Goal: Task Accomplishment & Management: Manage account settings

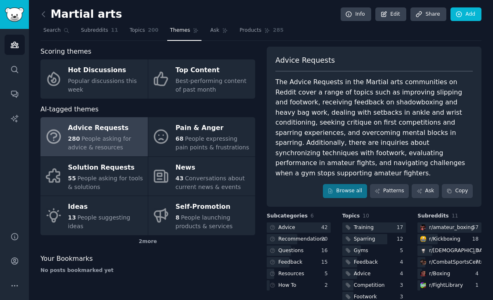
click at [49, 17] on link at bounding box center [45, 14] width 10 height 13
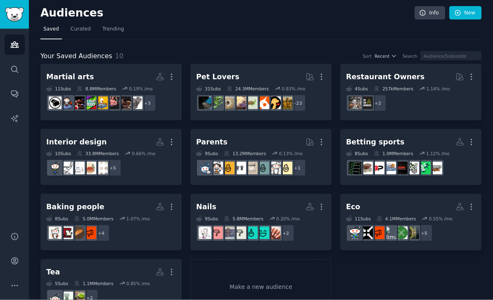
scroll to position [26, 0]
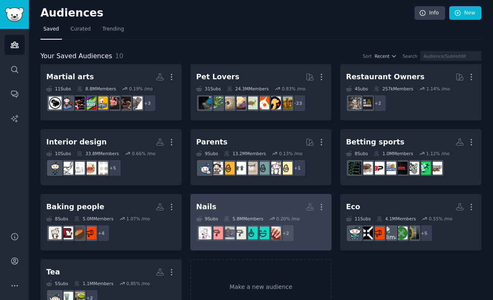
click at [226, 200] on h2 "Nails More" at bounding box center [261, 207] width 130 height 14
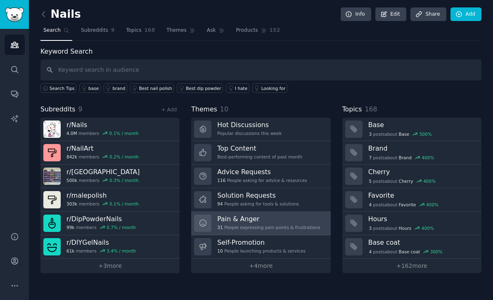
click at [297, 215] on h3 "Pain & Anger" at bounding box center [268, 219] width 103 height 9
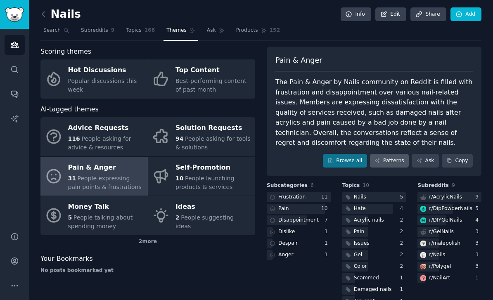
click at [389, 154] on link "Patterns" at bounding box center [389, 161] width 39 height 14
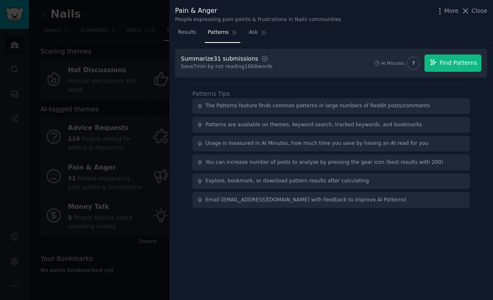
click at [457, 61] on span "Find Patterns" at bounding box center [459, 63] width 38 height 9
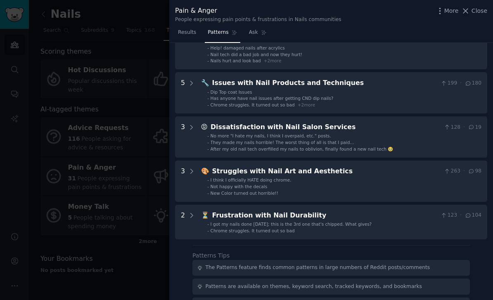
scroll to position [62, 0]
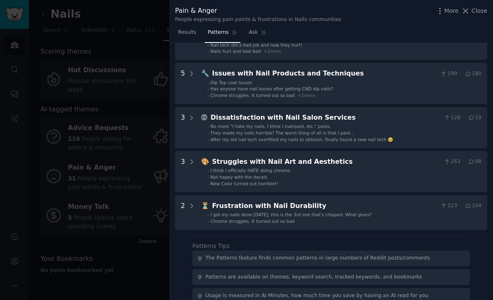
click at [68, 125] on div at bounding box center [246, 150] width 493 height 300
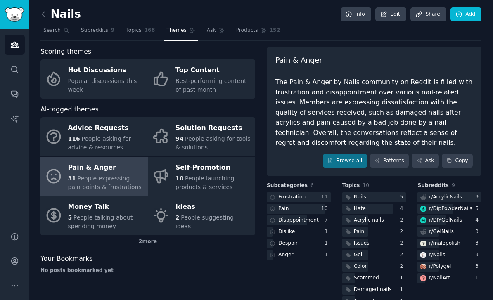
scroll to position [26, 0]
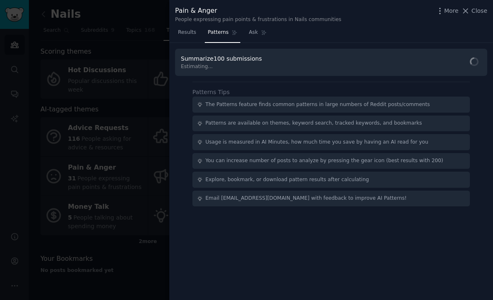
click at [37, 149] on div at bounding box center [246, 150] width 493 height 300
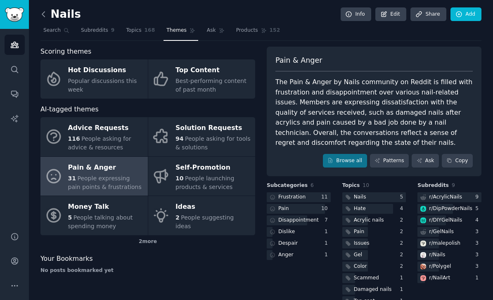
click at [41, 13] on icon at bounding box center [43, 14] width 9 height 9
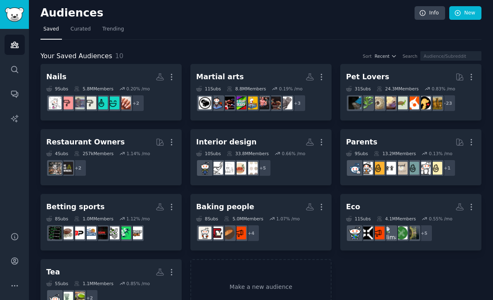
scroll to position [26, 0]
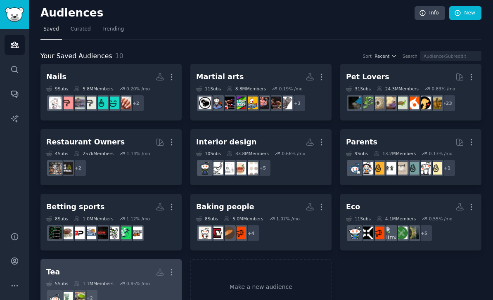
click at [78, 265] on div "Tea More 5 Sub s 1.1M Members 0.85 % /mo + 2" at bounding box center [111, 287] width 130 height 45
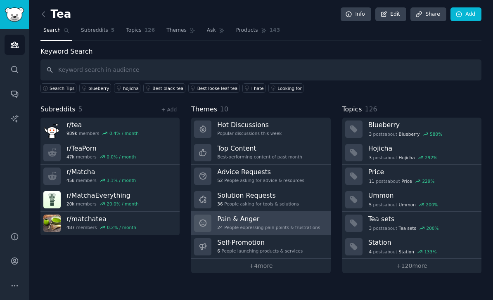
click at [220, 225] on span "24" at bounding box center [219, 228] width 5 height 6
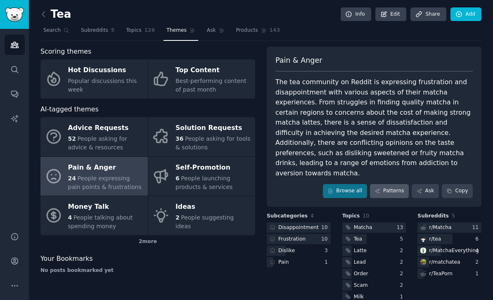
click at [395, 184] on link "Patterns" at bounding box center [389, 191] width 39 height 14
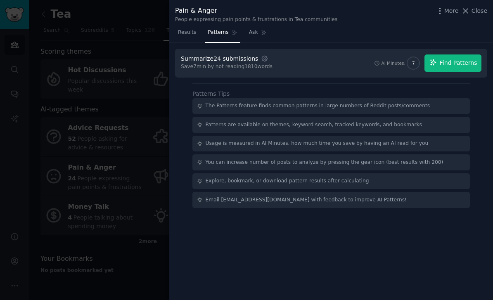
click at [453, 59] on span "Find Patterns" at bounding box center [459, 63] width 38 height 9
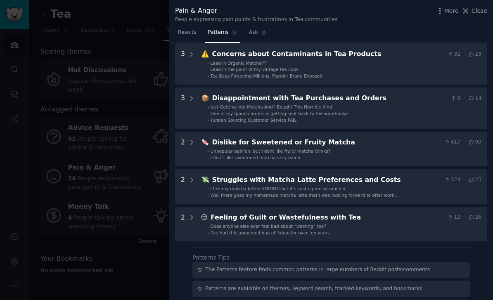
scroll to position [81, 0]
click at [76, 135] on div at bounding box center [246, 150] width 493 height 300
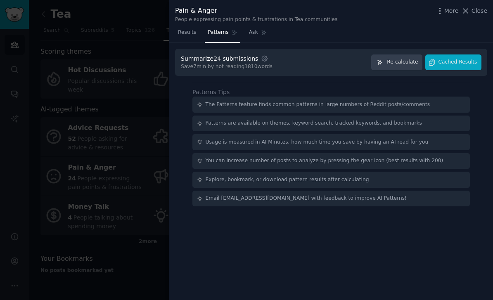
click at [55, 37] on div at bounding box center [246, 150] width 493 height 300
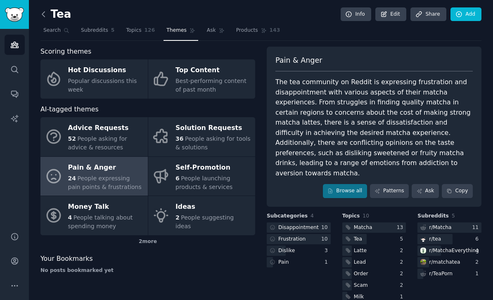
click at [45, 17] on icon at bounding box center [43, 14] width 9 height 9
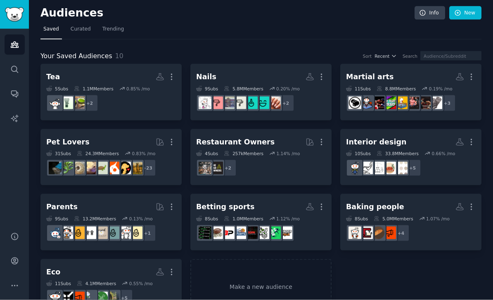
scroll to position [26, 0]
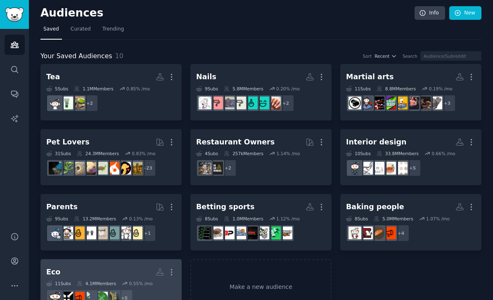
click at [61, 265] on h2 "Eco More" at bounding box center [111, 272] width 130 height 14
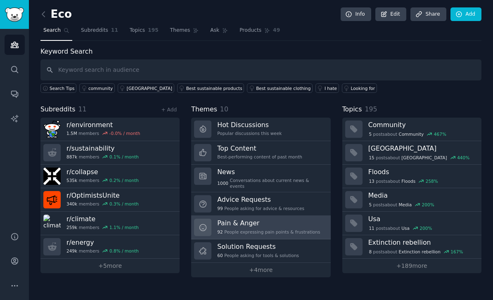
click at [303, 219] on div "Pain & Anger 92 People expressing pain points & frustrations" at bounding box center [268, 227] width 103 height 17
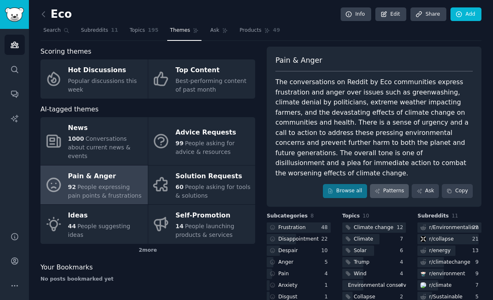
click at [396, 184] on link "Patterns" at bounding box center [389, 191] width 39 height 14
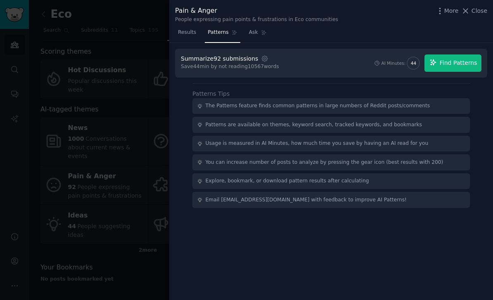
click at [458, 56] on button "Find Patterns" at bounding box center [452, 62] width 57 height 17
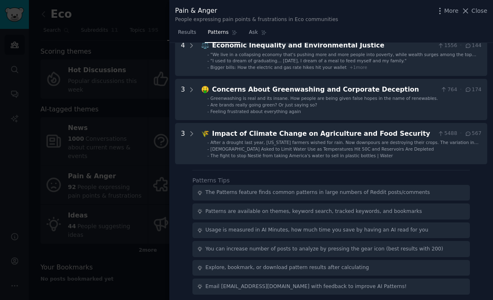
scroll to position [265, 0]
click at [57, 205] on div at bounding box center [246, 150] width 493 height 300
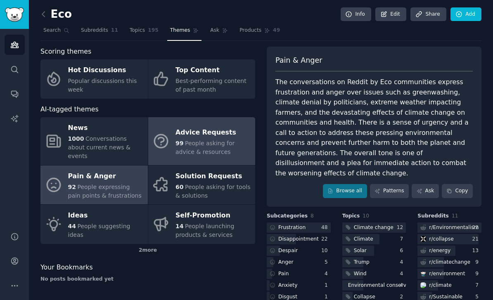
click at [201, 140] on span "People asking for advice & resources" at bounding box center [204, 147] width 59 height 15
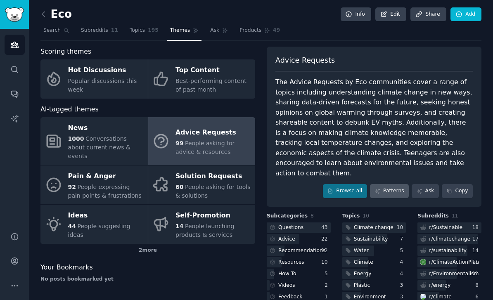
click at [397, 184] on link "Patterns" at bounding box center [389, 191] width 39 height 14
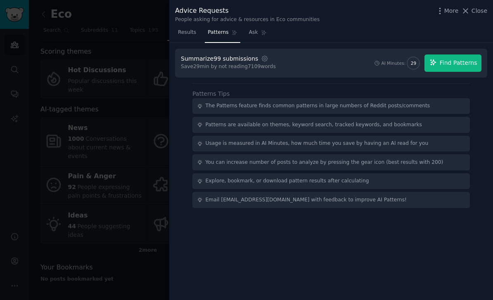
click at [466, 68] on button "Find Patterns" at bounding box center [452, 62] width 57 height 17
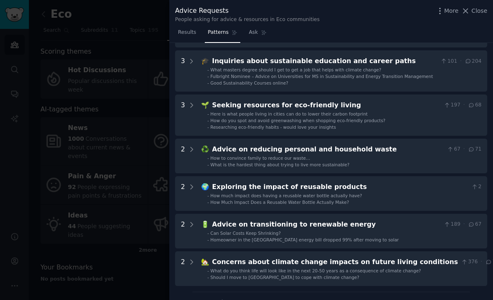
scroll to position [123, 0]
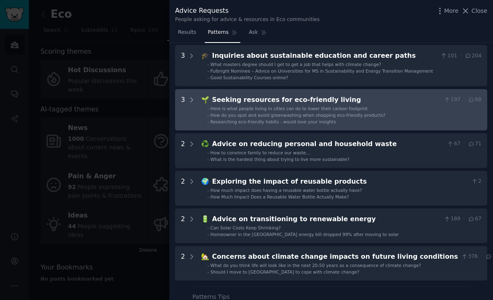
click at [348, 102] on div "Seeking resources for eco-friendly living" at bounding box center [326, 100] width 229 height 10
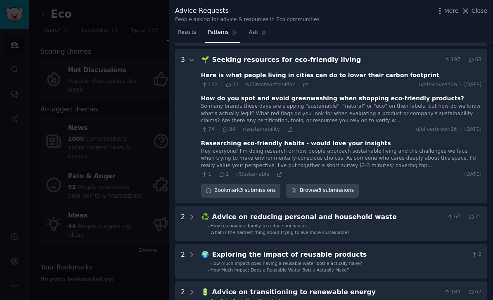
scroll to position [169, 0]
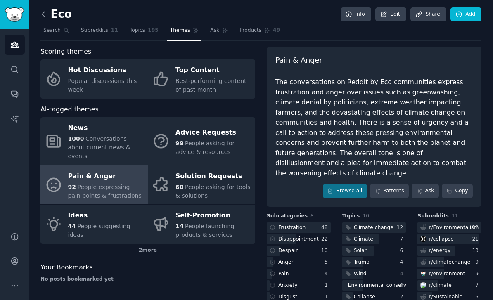
click at [47, 18] on icon at bounding box center [43, 14] width 9 height 9
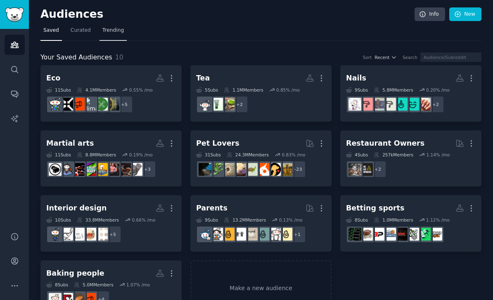
click at [107, 32] on span "Trending" at bounding box center [112, 30] width 21 height 7
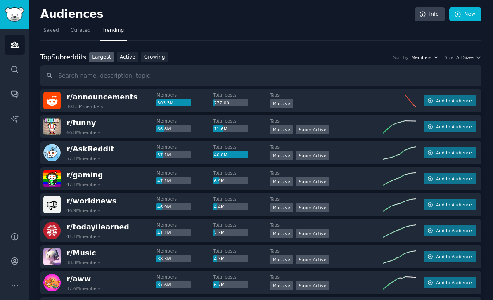
click at [430, 57] on span "Members" at bounding box center [421, 57] width 20 height 6
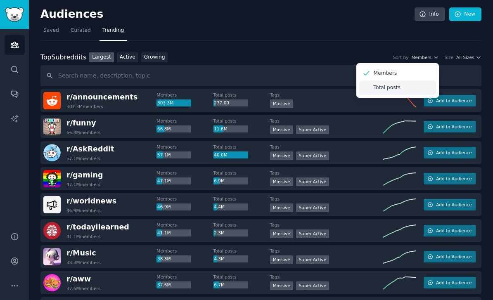
click at [394, 88] on p "Total posts" at bounding box center [387, 87] width 27 height 7
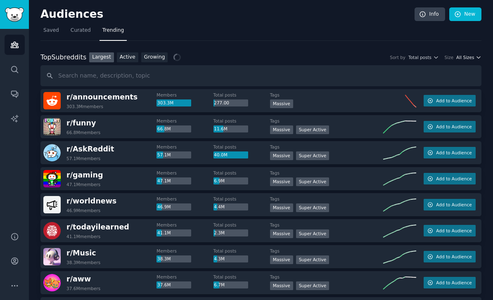
click at [473, 56] on span "All Sizes" at bounding box center [465, 57] width 18 height 6
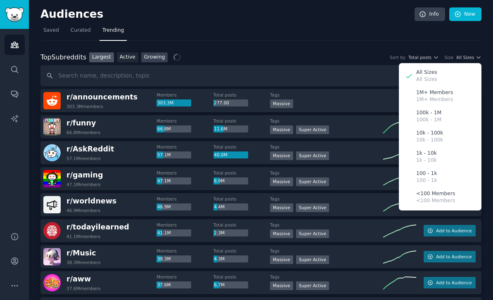
click at [153, 56] on link "Growing" at bounding box center [154, 57] width 27 height 10
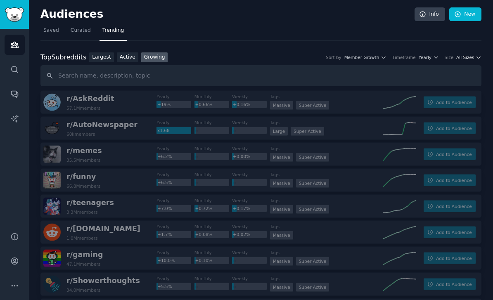
click at [473, 57] on span "All Sizes" at bounding box center [465, 57] width 18 height 6
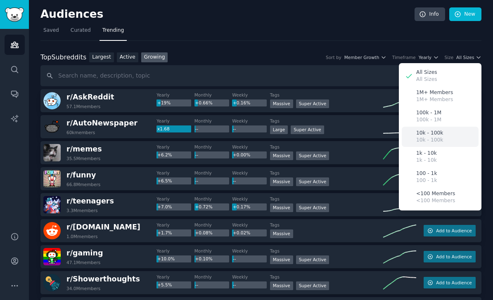
click at [439, 137] on p "10k - 100k" at bounding box center [429, 140] width 27 height 7
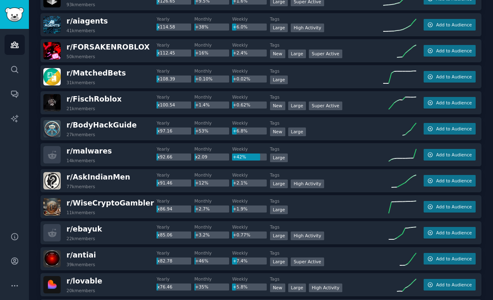
scroll to position [467, 0]
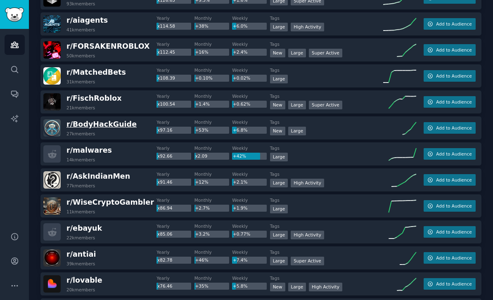
click at [100, 124] on span "r/ BodyHackGuide" at bounding box center [101, 124] width 70 height 8
click at [90, 126] on span "r/ BodyHackGuide" at bounding box center [101, 124] width 70 height 8
click at [110, 129] on span "r/ BodyHackGuide" at bounding box center [101, 124] width 70 height 10
click at [160, 283] on div "x76.46" at bounding box center [173, 286] width 35 height 7
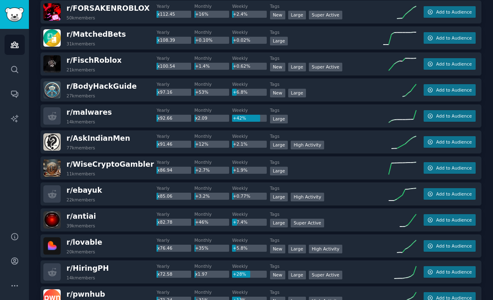
scroll to position [505, 0]
click at [108, 89] on span "r/ BodyHackGuide" at bounding box center [101, 86] width 70 height 8
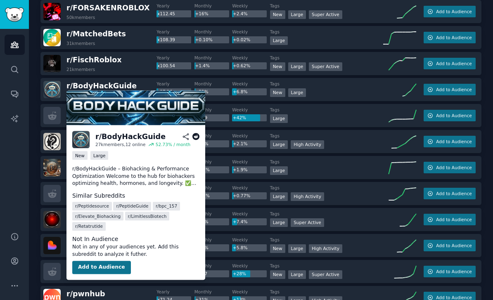
click at [106, 266] on button "Add to Audience" at bounding box center [101, 267] width 59 height 13
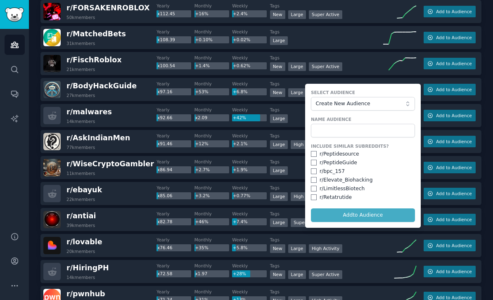
click at [314, 153] on input "checkbox" at bounding box center [314, 154] width 6 height 6
checkbox input "true"
click at [313, 161] on input "checkbox" at bounding box center [314, 163] width 6 height 6
checkbox input "true"
click at [314, 170] on input "checkbox" at bounding box center [314, 171] width 6 height 6
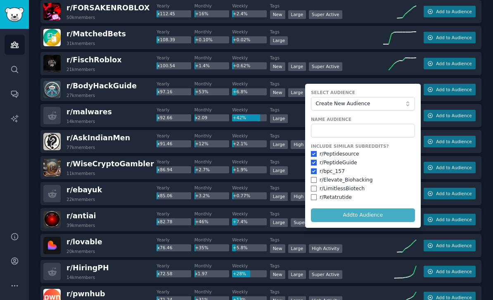
checkbox input "true"
click at [313, 181] on input "checkbox" at bounding box center [314, 180] width 6 height 6
checkbox input "true"
click at [315, 192] on div "Include Similar Subreddits? r/ Peptidesource r/ PeptideGuide r/ bpc_157 r/ Elev…" at bounding box center [363, 172] width 104 height 58
click at [315, 199] on div "r/ Retatrutide" at bounding box center [363, 197] width 104 height 7
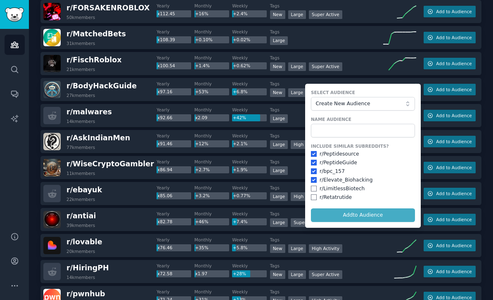
click at [313, 186] on input "checkbox" at bounding box center [314, 189] width 6 height 6
checkbox input "true"
click at [312, 196] on input "checkbox" at bounding box center [314, 197] width 6 height 6
checkbox input "true"
click at [329, 133] on input "text" at bounding box center [363, 131] width 104 height 14
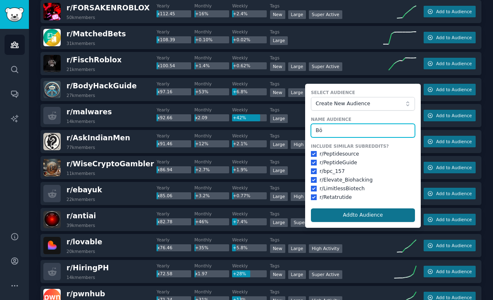
type input "Bö"
click at [348, 209] on button "Add to Audience" at bounding box center [363, 215] width 104 height 14
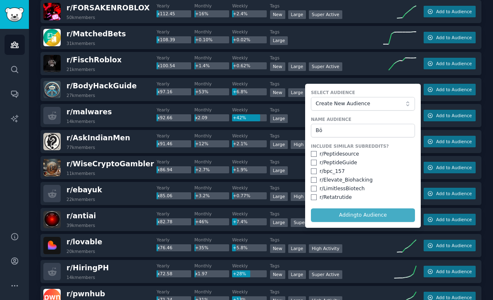
checkbox input "false"
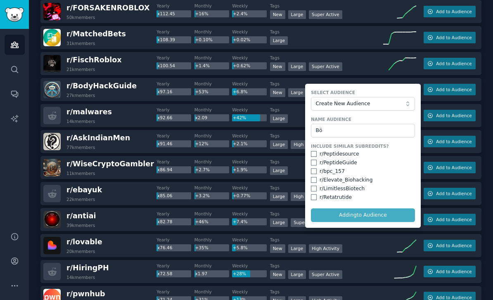
checkbox input "false"
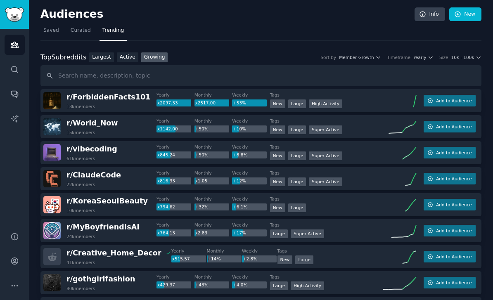
scroll to position [0, 0]
click at [430, 57] on icon "button" at bounding box center [431, 57] width 6 height 6
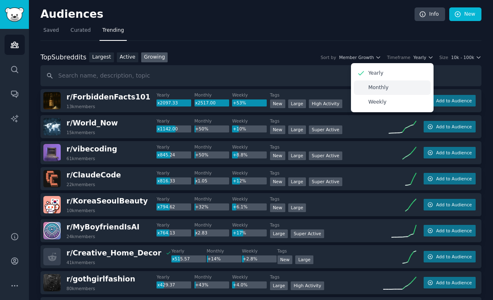
click at [391, 88] on div "Monthly" at bounding box center [392, 87] width 77 height 14
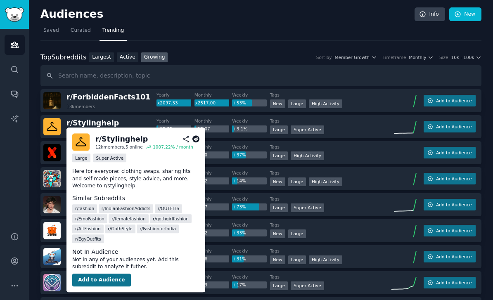
click at [109, 280] on button "Add to Audience" at bounding box center [101, 280] width 59 height 13
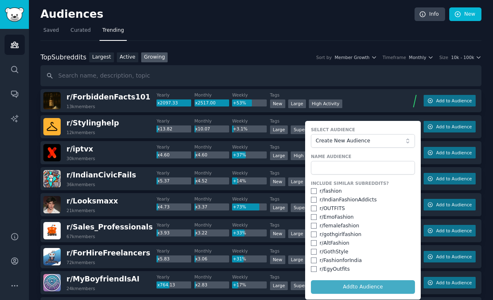
click at [312, 190] on input "checkbox" at bounding box center [314, 191] width 6 height 6
checkbox input "true"
click at [312, 200] on input "checkbox" at bounding box center [314, 200] width 6 height 6
checkbox input "true"
click at [312, 206] on input "checkbox" at bounding box center [314, 209] width 6 height 6
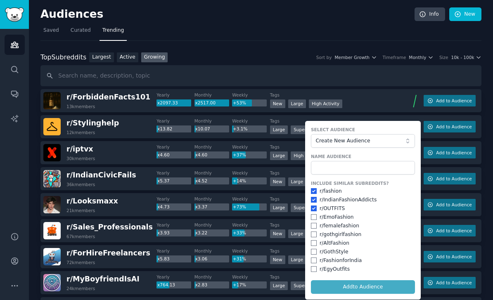
checkbox input "true"
click at [313, 217] on input "checkbox" at bounding box center [314, 217] width 6 height 6
checkbox input "true"
click at [314, 224] on input "checkbox" at bounding box center [314, 226] width 6 height 6
checkbox input "true"
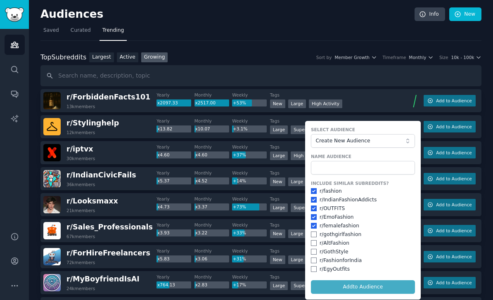
click at [315, 234] on input "checkbox" at bounding box center [314, 235] width 6 height 6
checkbox input "true"
click at [315, 242] on input "checkbox" at bounding box center [314, 243] width 6 height 6
checkbox input "true"
click at [314, 252] on input "checkbox" at bounding box center [314, 252] width 6 height 6
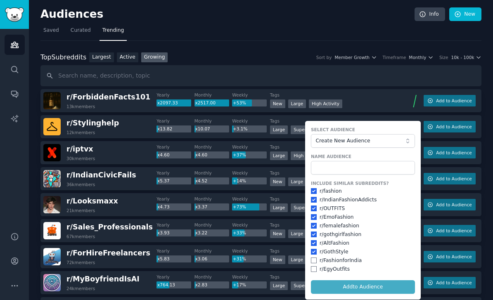
checkbox input "true"
click at [313, 262] on div "Include Similar Subreddits? r/ fashion r/ IndianFashionAddicts r/ OUTFITS r/ Em…" at bounding box center [363, 226] width 104 height 92
click at [314, 267] on input "checkbox" at bounding box center [314, 269] width 6 height 6
checkbox input "true"
click at [314, 258] on input "checkbox" at bounding box center [314, 261] width 6 height 6
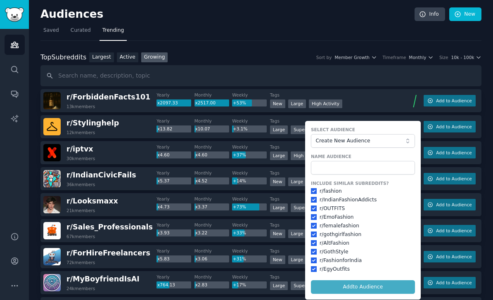
checkbox input "true"
click at [326, 168] on input "text" at bounding box center [363, 168] width 104 height 14
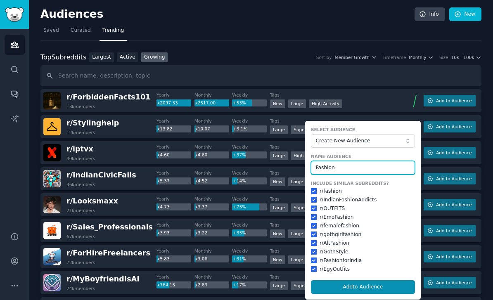
type input "Fashion"
click at [362, 284] on button "Add to Audience" at bounding box center [363, 287] width 104 height 14
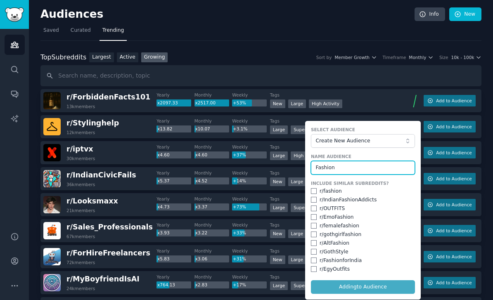
checkbox input "false"
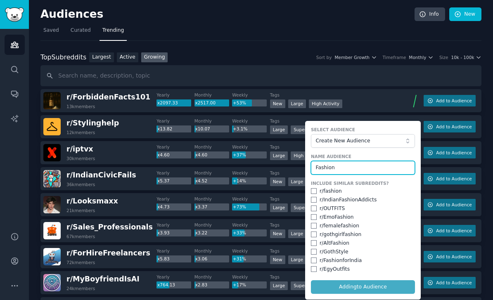
checkbox input "false"
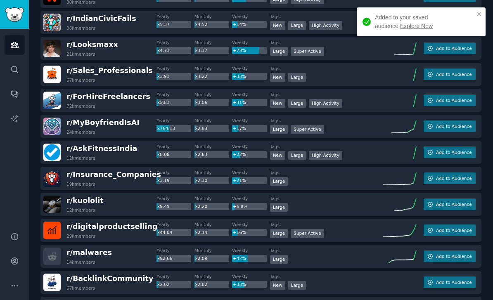
scroll to position [161, 0]
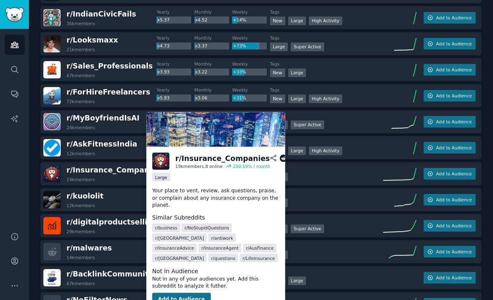
click at [166, 293] on button "Add to Audience" at bounding box center [181, 299] width 59 height 13
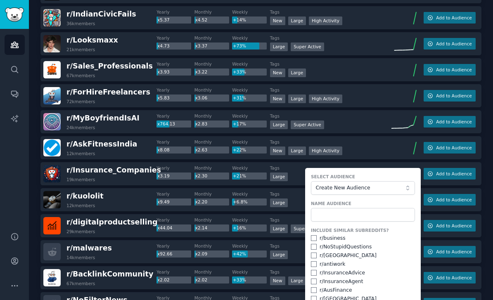
click at [314, 237] on input "checkbox" at bounding box center [314, 238] width 6 height 6
checkbox input "true"
click at [313, 246] on input "checkbox" at bounding box center [314, 247] width 6 height 6
checkbox input "true"
click at [313, 253] on input "checkbox" at bounding box center [314, 256] width 6 height 6
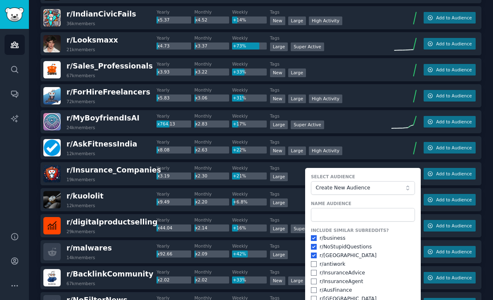
checkbox input "true"
click at [314, 261] on div "r/ antiwork" at bounding box center [363, 264] width 104 height 7
click at [313, 261] on input "checkbox" at bounding box center [314, 264] width 6 height 6
checkbox input "true"
click at [312, 267] on div "Include Similar Subreddits? r/ business r/ NoStupidQuestions r/ dubai r/ antiwo…" at bounding box center [363, 273] width 104 height 92
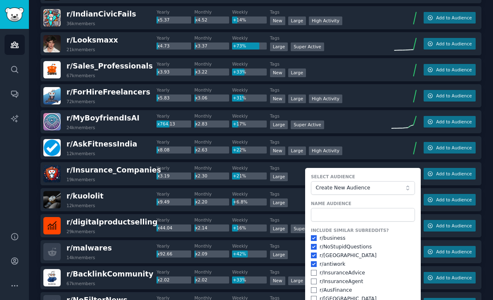
click at [342, 136] on div "r/ AskFitnessIndia 12k members Yearly x8.08 Monthly x2.63 Weekly +22% Tags >= 8…" at bounding box center [260, 147] width 441 height 23
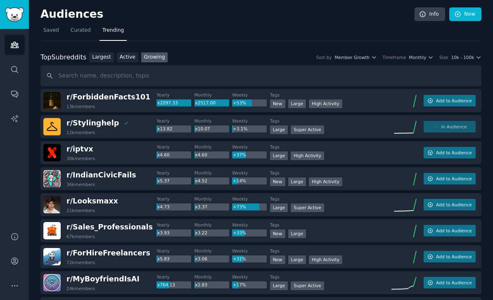
scroll to position [0, 0]
click at [76, 29] on span "Curated" at bounding box center [81, 30] width 20 height 7
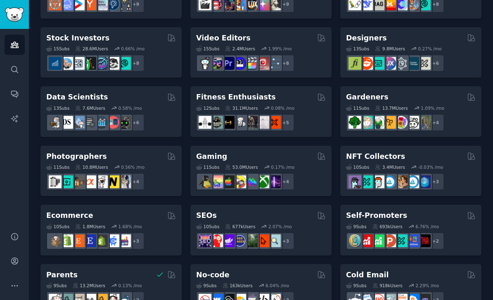
scroll to position [244, 0]
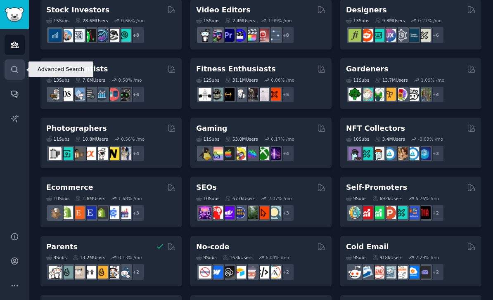
click at [17, 62] on link "Search" at bounding box center [15, 69] width 20 height 20
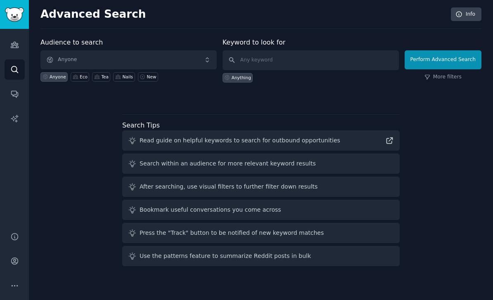
click at [83, 59] on span "Anyone" at bounding box center [128, 59] width 176 height 19
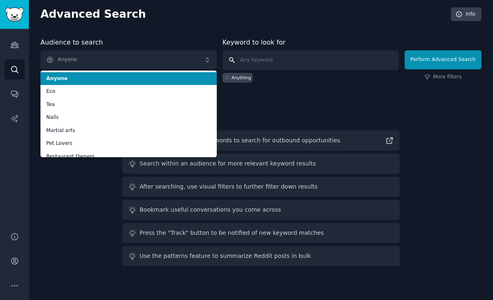
click at [282, 69] on input "text" at bounding box center [310, 60] width 176 height 20
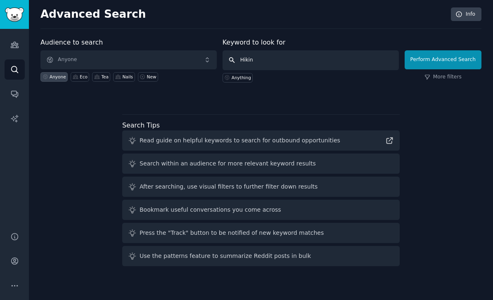
type input "Hiking"
click at [442, 59] on button "Perform Advanced Search" at bounding box center [443, 59] width 77 height 19
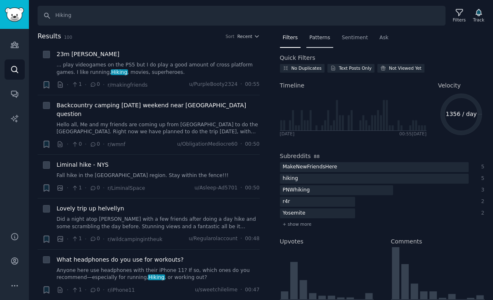
click at [320, 38] on span "Patterns" at bounding box center [319, 37] width 21 height 7
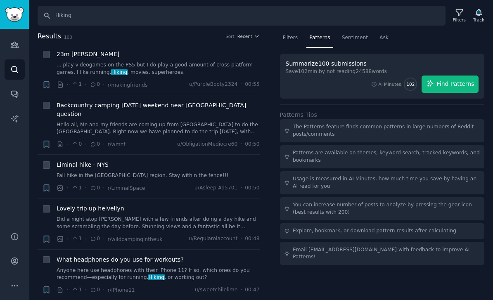
click at [457, 85] on span "Find Patterns" at bounding box center [456, 84] width 38 height 9
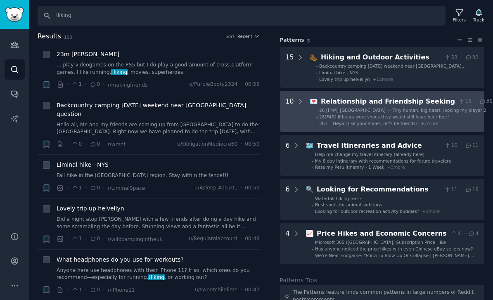
scroll to position [37, 0]
